Goal: Task Accomplishment & Management: Use online tool/utility

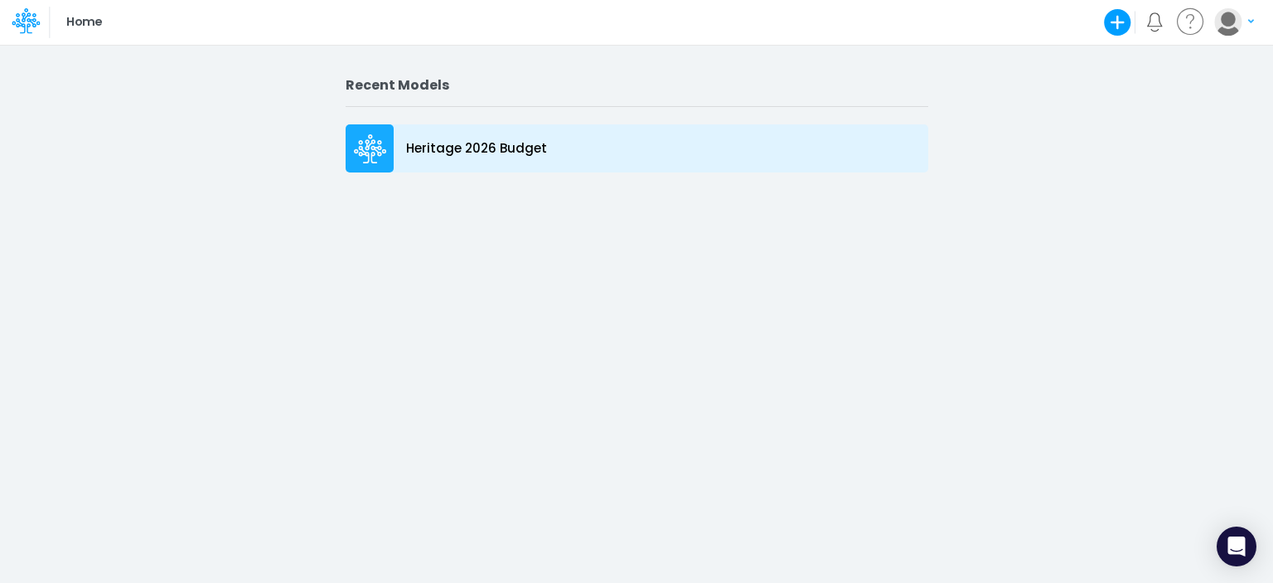
click at [379, 144] on icon at bounding box center [370, 139] width 24 height 11
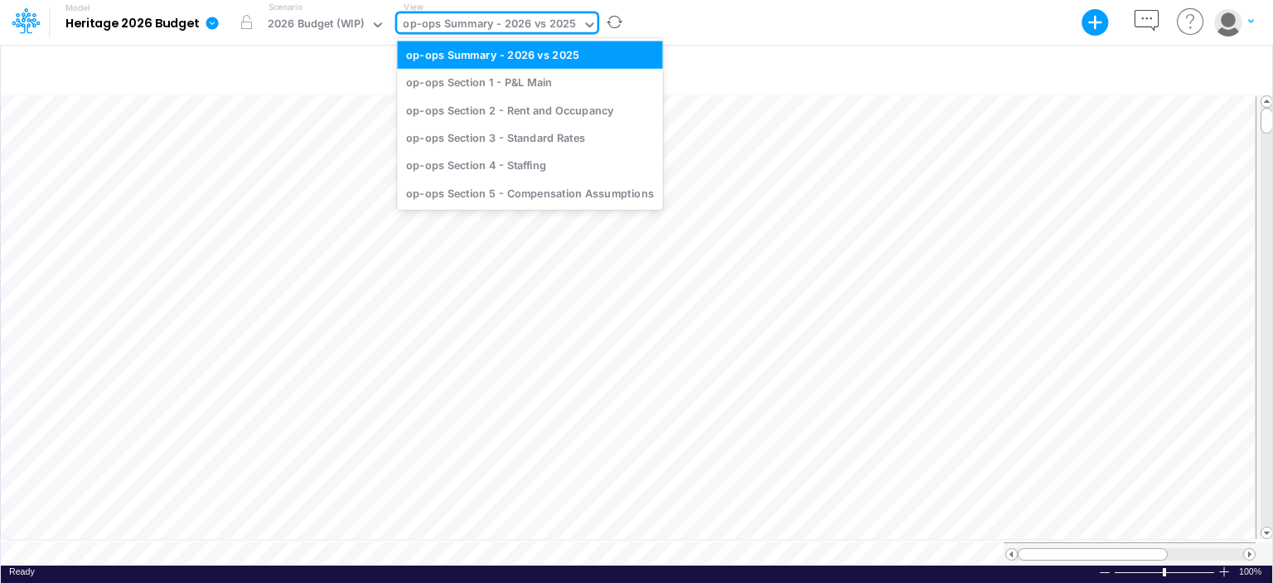
click at [513, 22] on div "op-ops Summary - 2026 vs 2025" at bounding box center [489, 25] width 173 height 19
click at [514, 195] on div "op-ops Section 5 - Compensation Assumptions" at bounding box center [529, 192] width 265 height 27
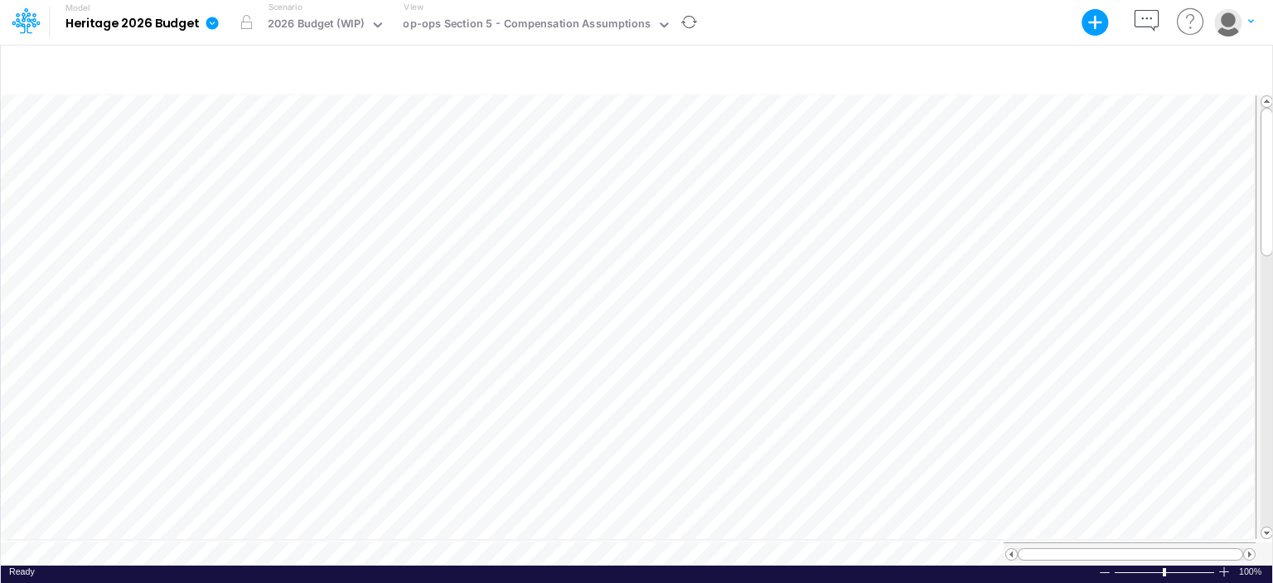
scroll to position [7, 2]
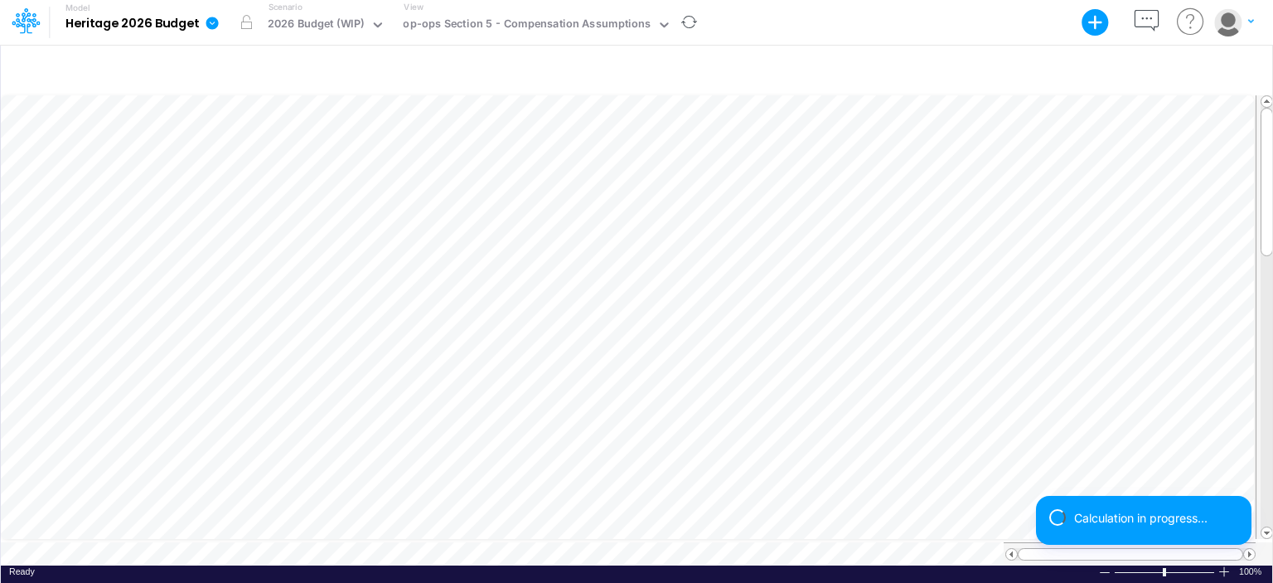
scroll to position [7, 2]
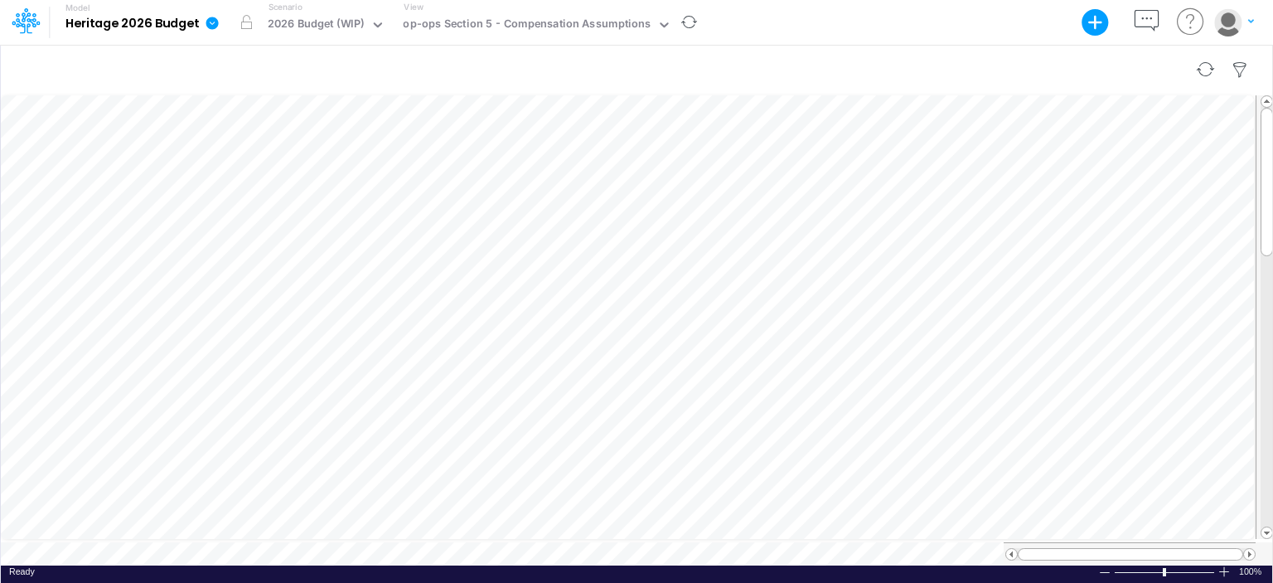
scroll to position [7, 2]
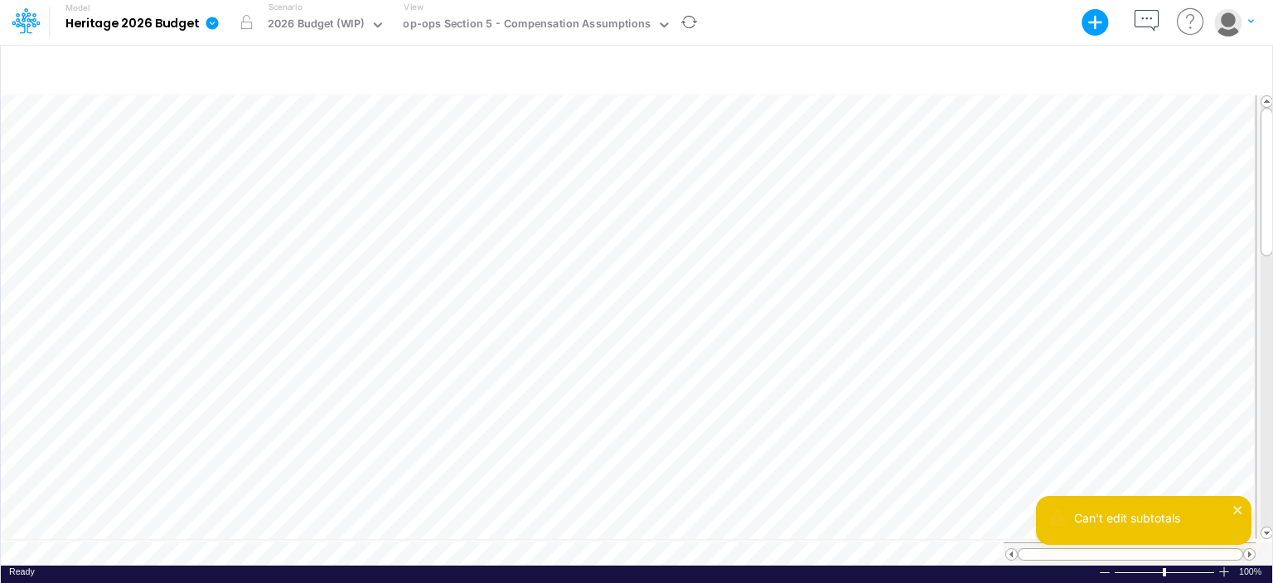
scroll to position [7, 2]
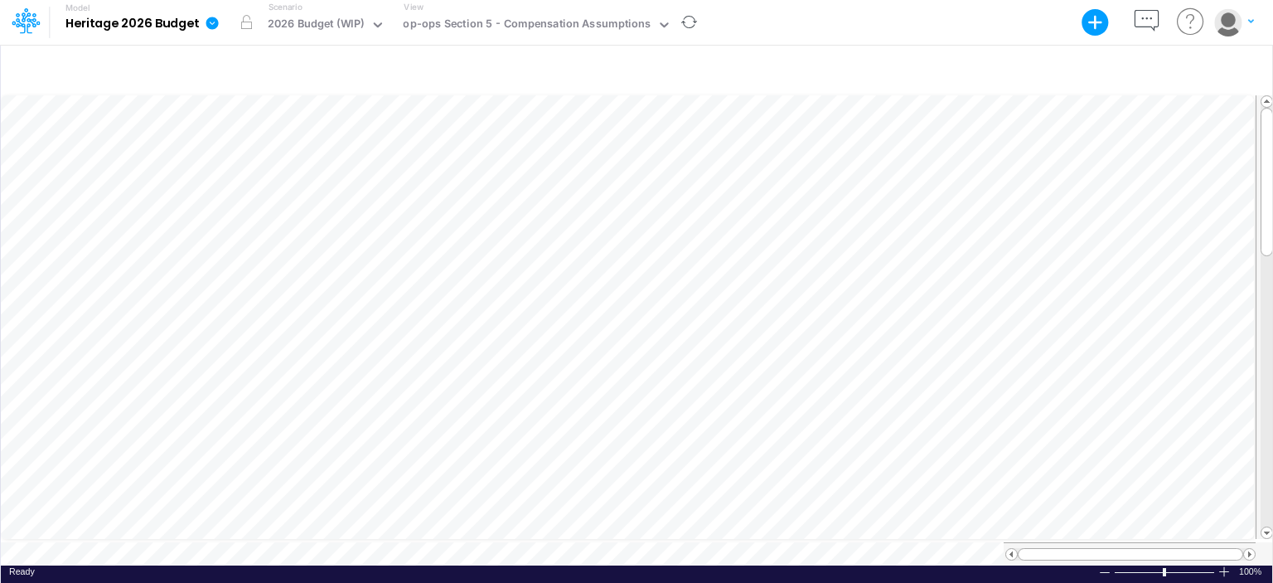
scroll to position [7, 2]
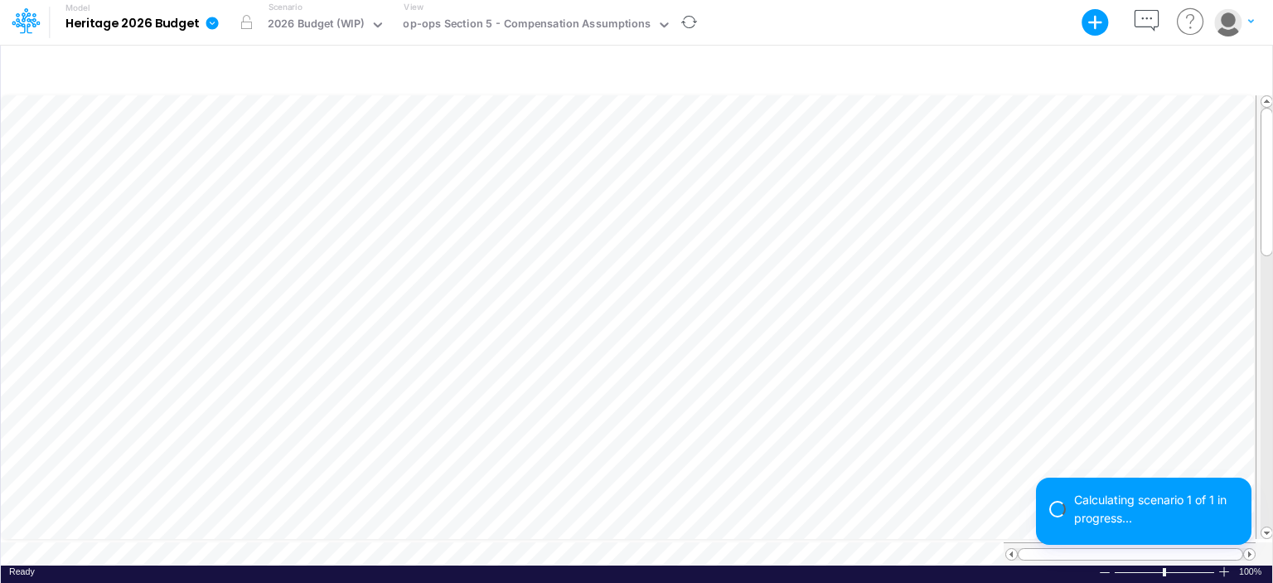
scroll to position [7, 2]
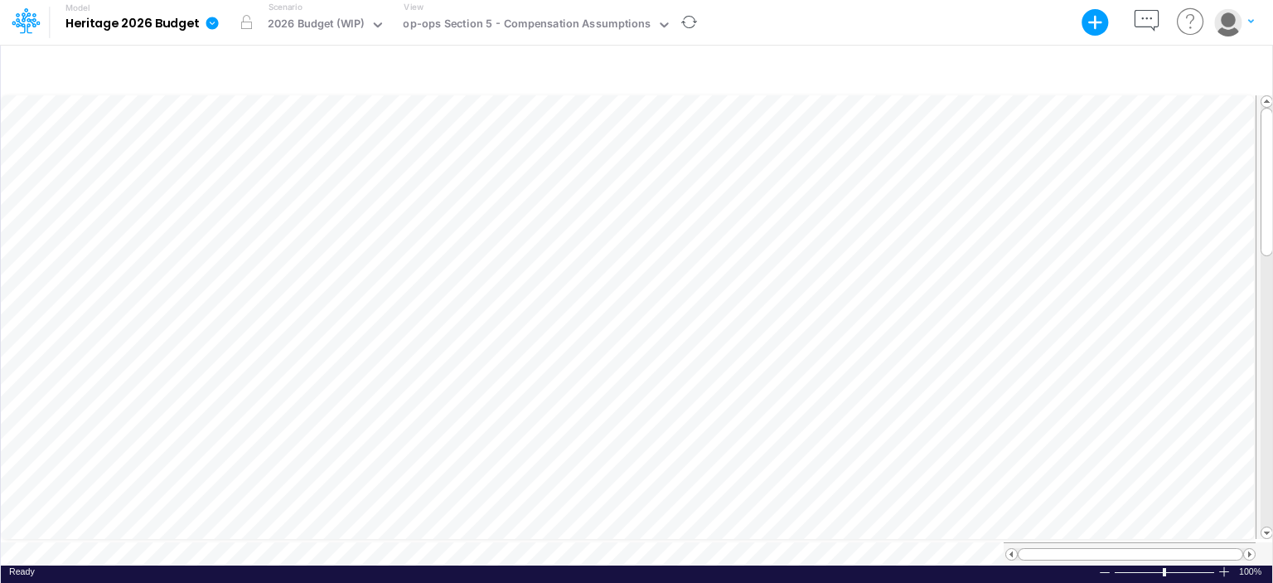
scroll to position [7, 2]
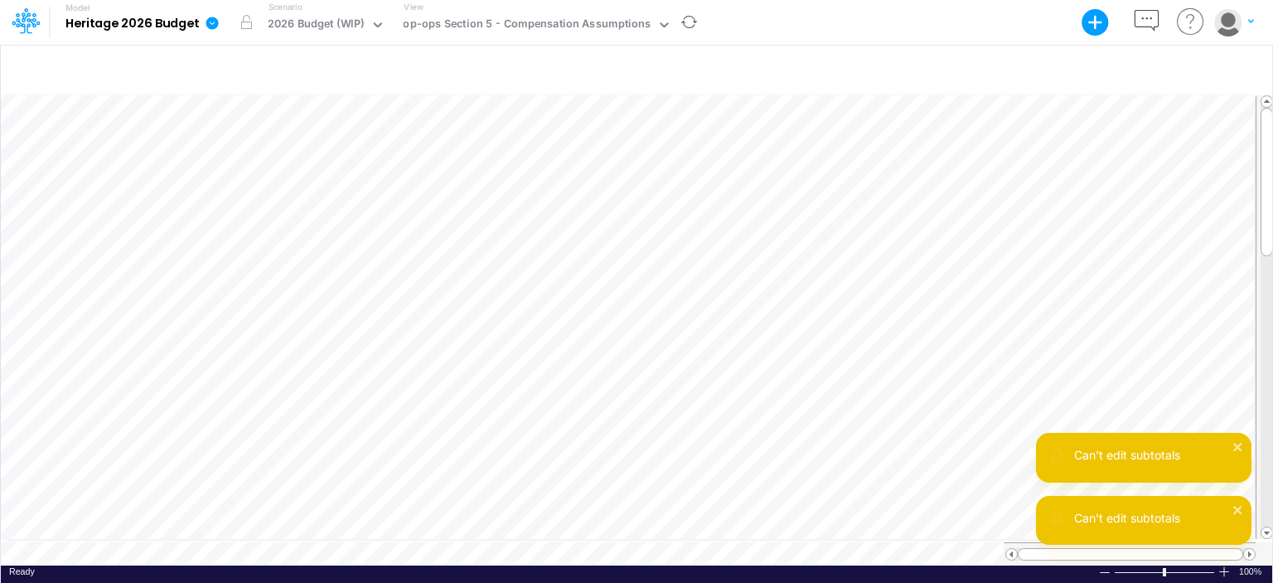
scroll to position [7, 2]
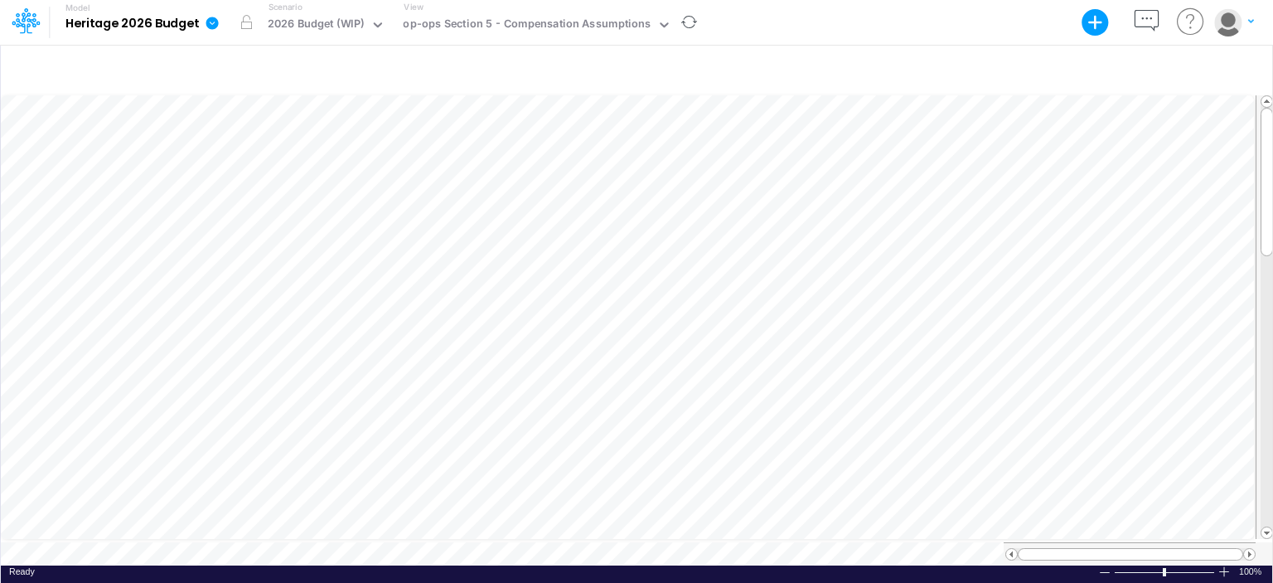
scroll to position [7, 2]
click at [1142, 16] on icon "button" at bounding box center [1146, 21] width 31 height 31
click at [1102, 414] on div "Rate per Hour (After Increase)" at bounding box center [1102, 308] width 306 height 446
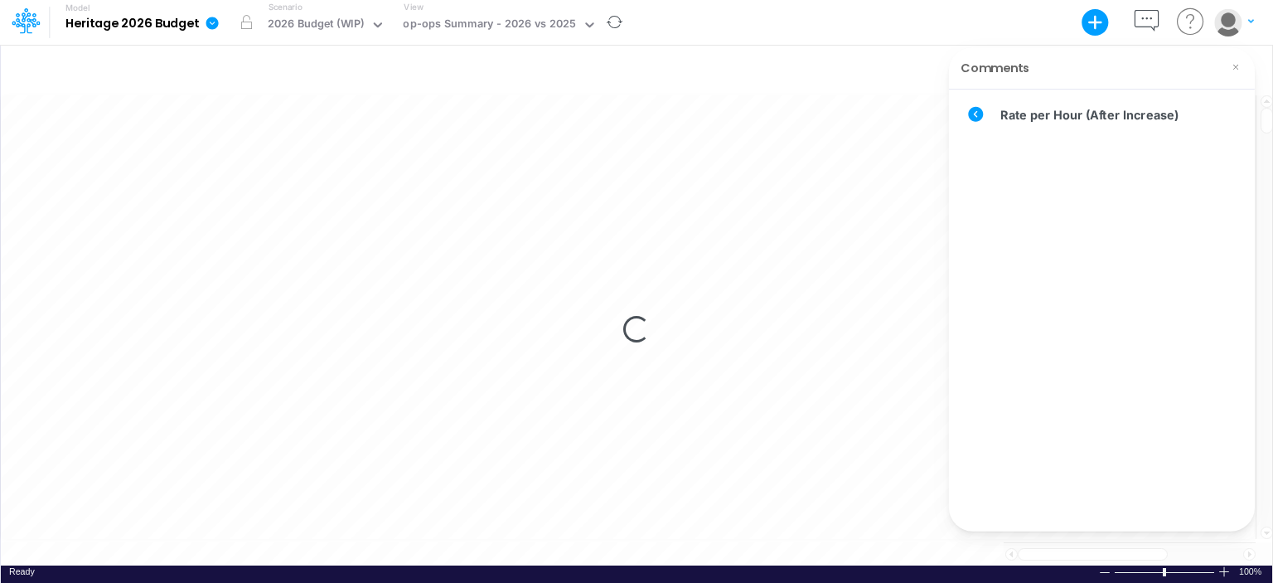
scroll to position [7, 0]
click at [564, 28] on div "op-ops Summary - 2026 vs 2025" at bounding box center [489, 25] width 173 height 19
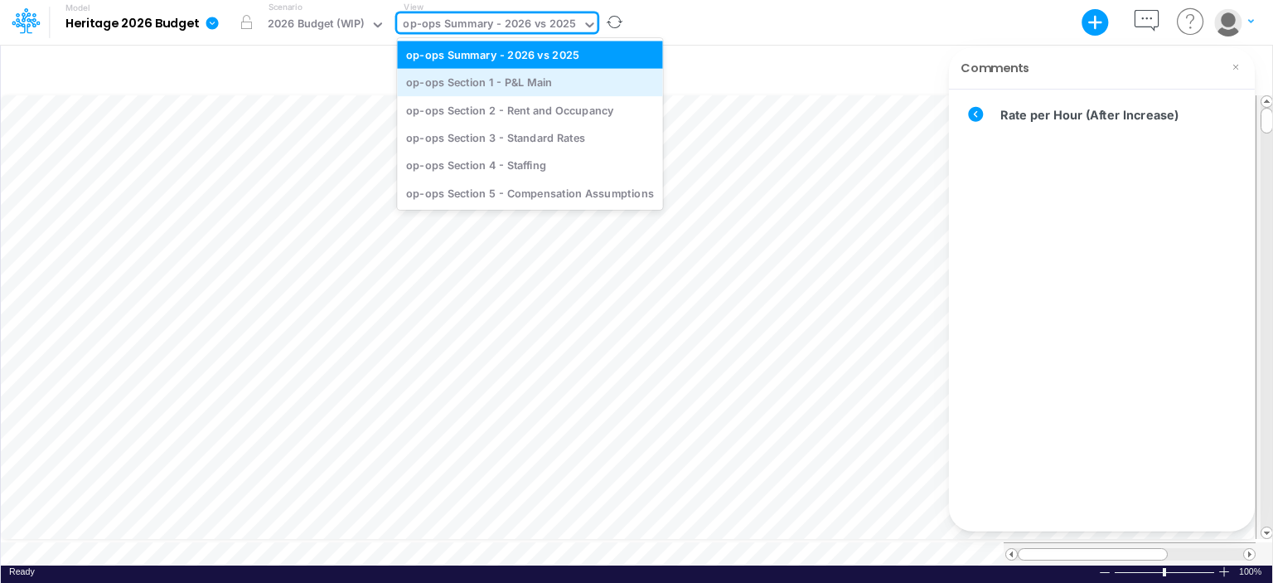
click at [544, 72] on div "op-ops Section 1 - P&L Main" at bounding box center [529, 82] width 265 height 27
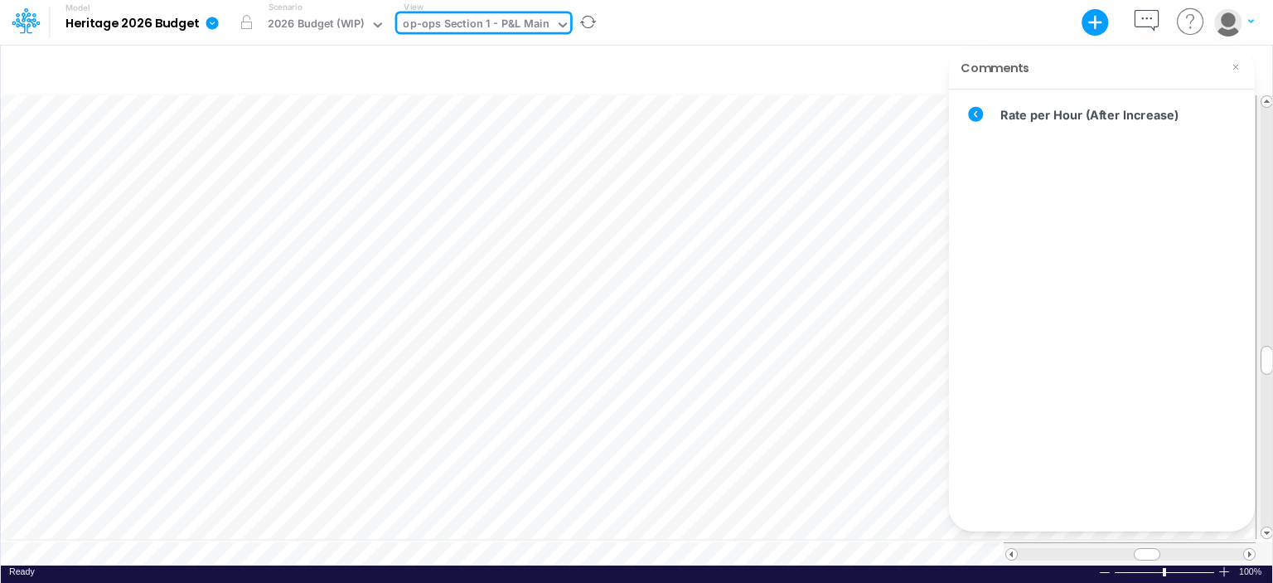
click at [521, 16] on div "op-ops Section 1 - P&L Main" at bounding box center [476, 25] width 146 height 19
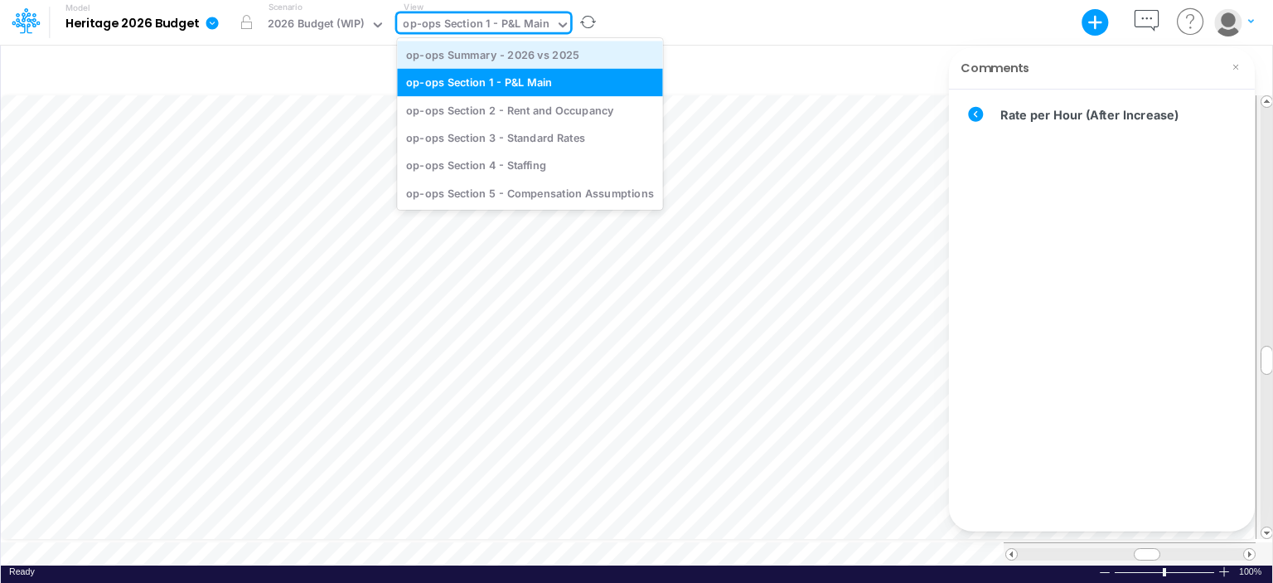
click at [514, 53] on div "op-ops Summary - 2026 vs 2025" at bounding box center [529, 54] width 265 height 27
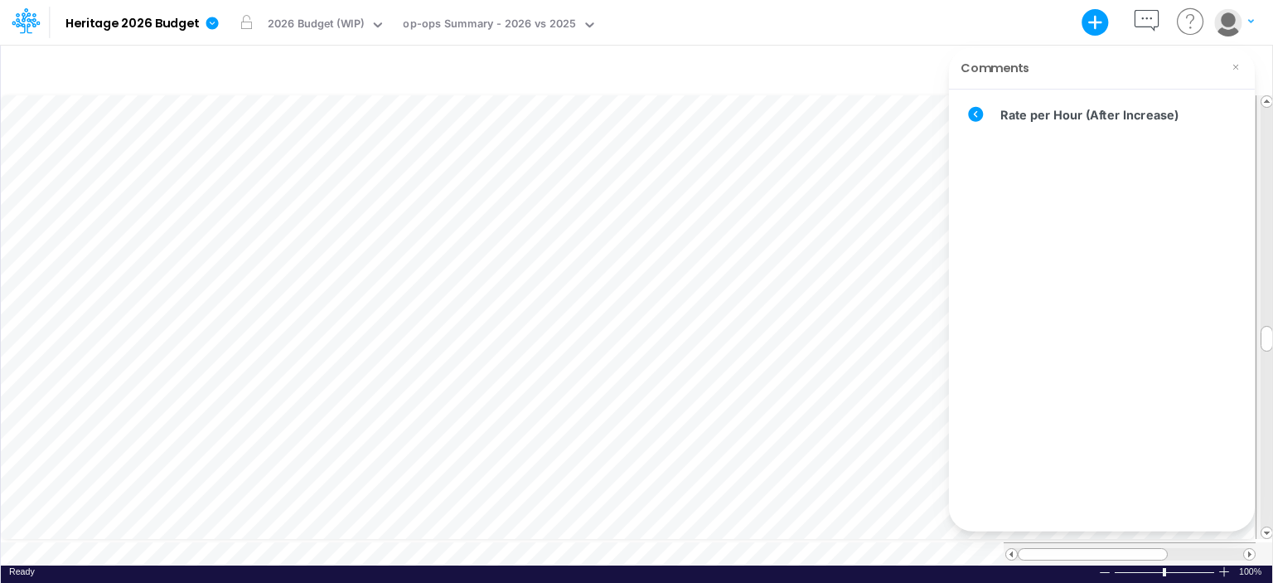
scroll to position [7, 2]
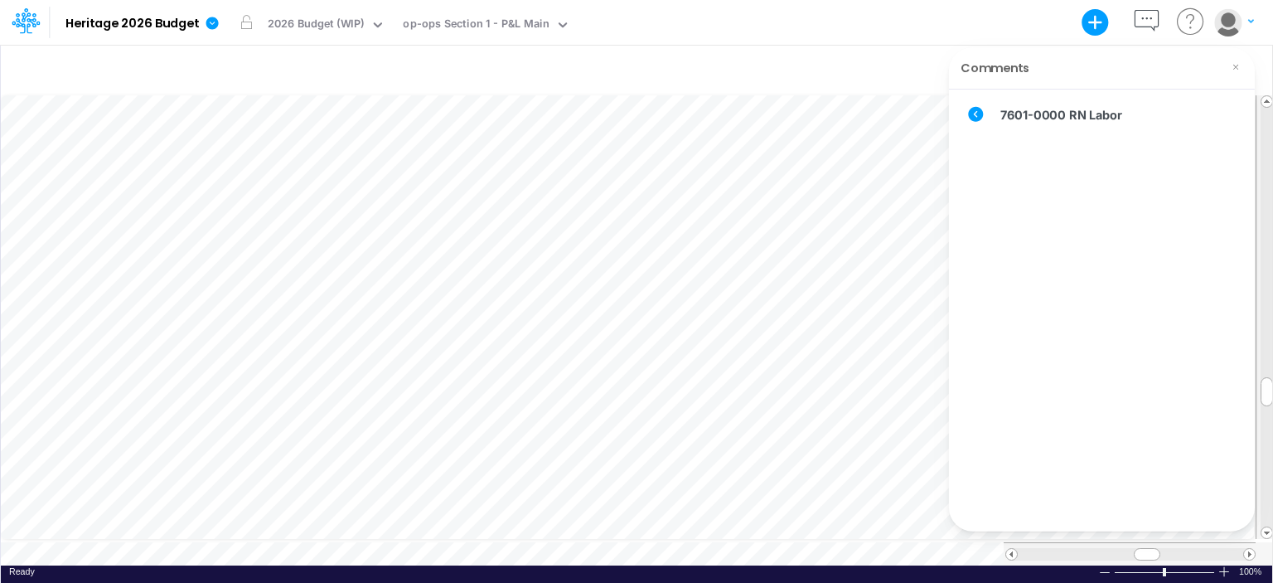
scroll to position [7, 2]
